Goal: Task Accomplishment & Management: Manage account settings

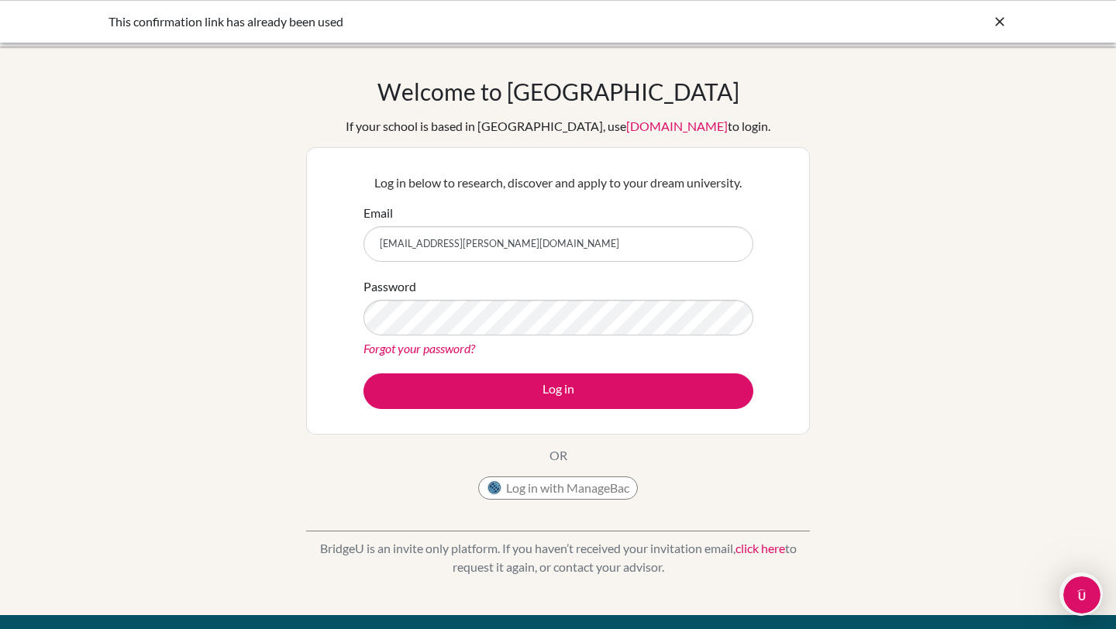
type input "[EMAIL_ADDRESS][PERSON_NAME][DOMAIN_NAME]"
click at [434, 347] on link "Forgot your password?" at bounding box center [419, 348] width 112 height 15
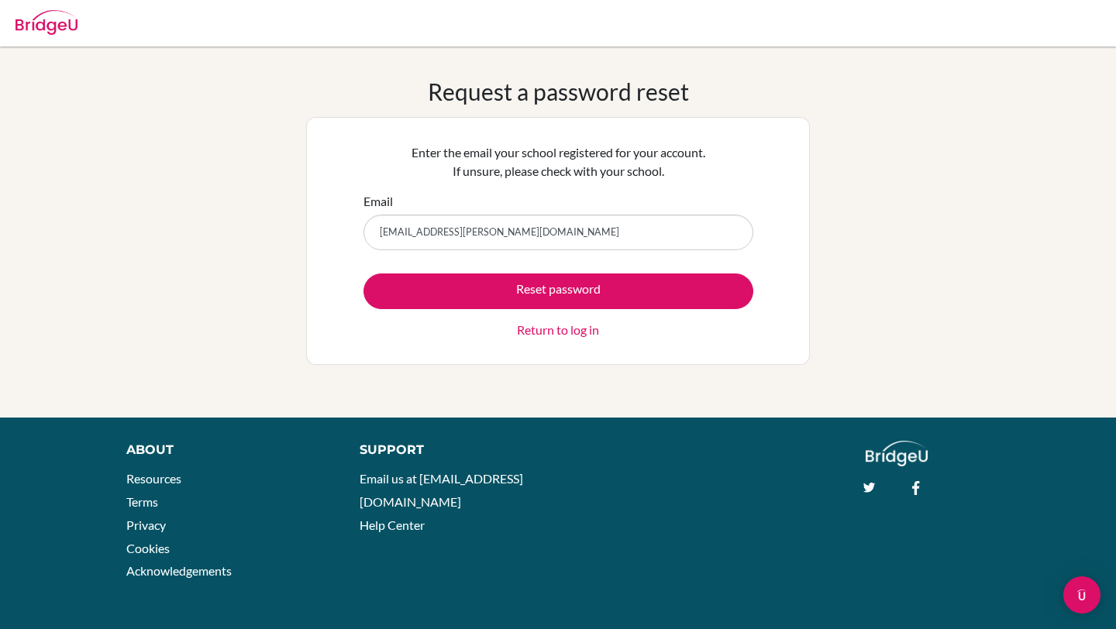
type input "[EMAIL_ADDRESS][PERSON_NAME][DOMAIN_NAME]"
click at [363, 273] on button "Reset password" at bounding box center [558, 291] width 390 height 36
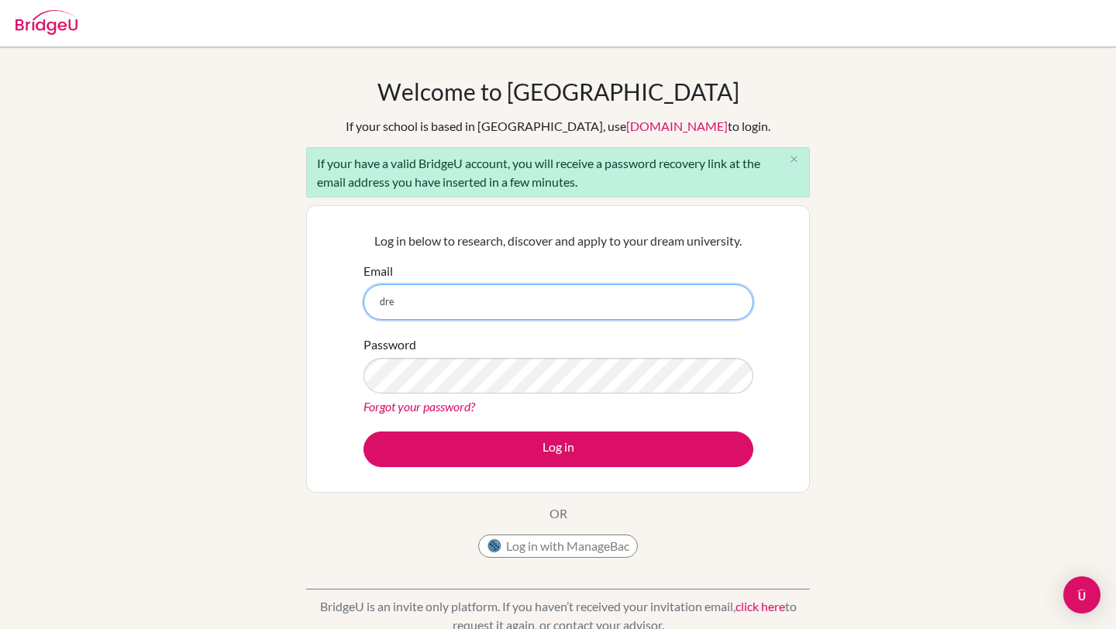
type input "[EMAIL_ADDRESS][PERSON_NAME][DOMAIN_NAME]"
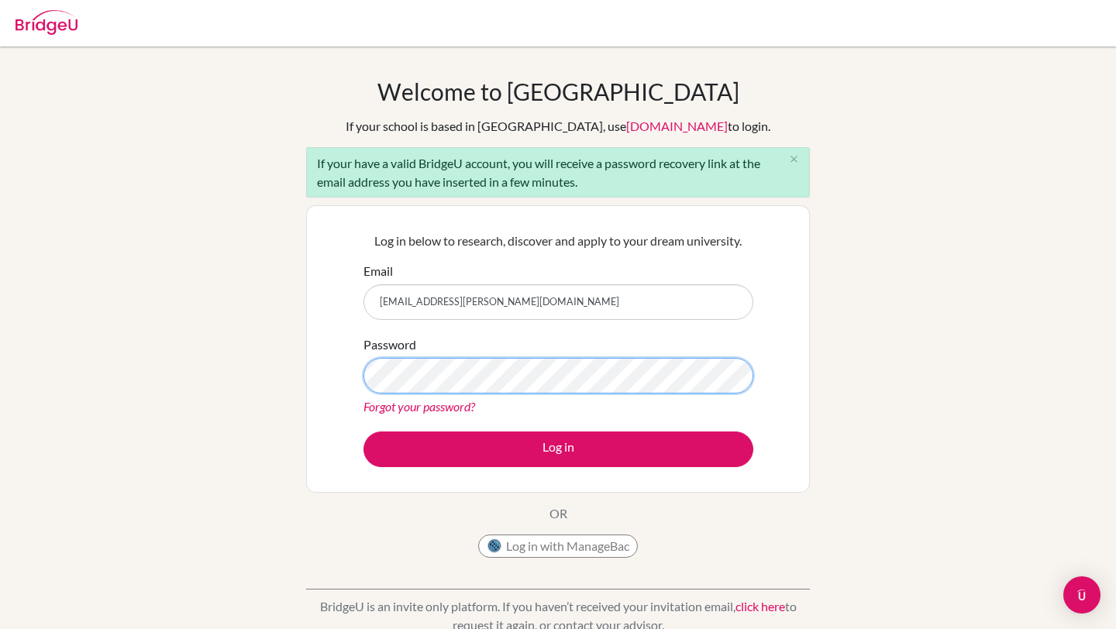
click at [363, 432] on button "Log in" at bounding box center [558, 450] width 390 height 36
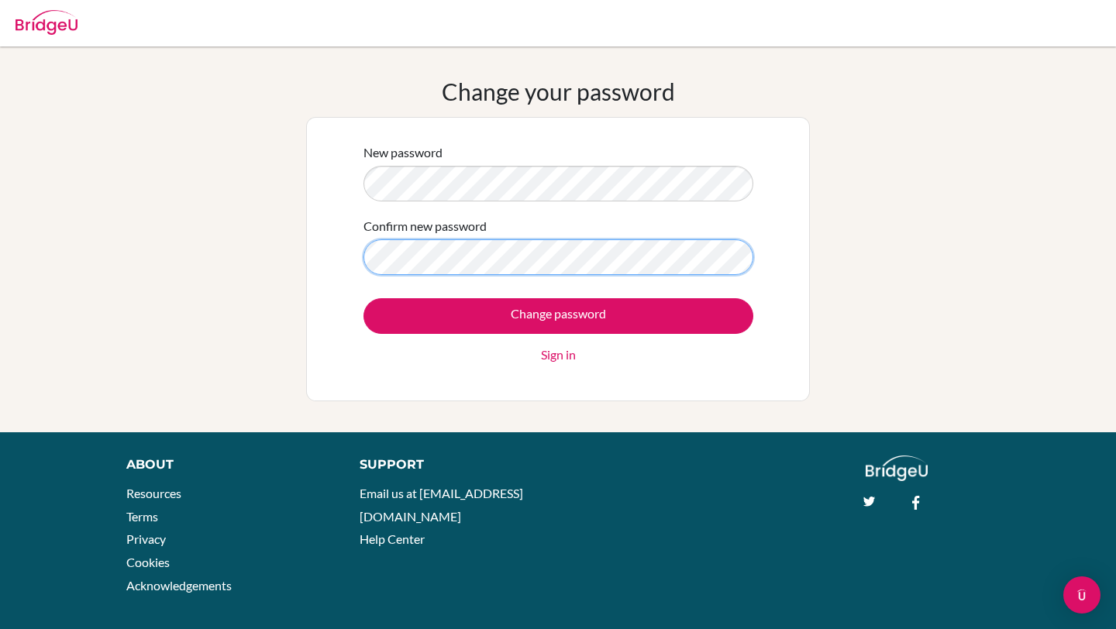
click at [363, 298] on input "Change password" at bounding box center [558, 316] width 390 height 36
